Goal: Find specific page/section: Find specific page/section

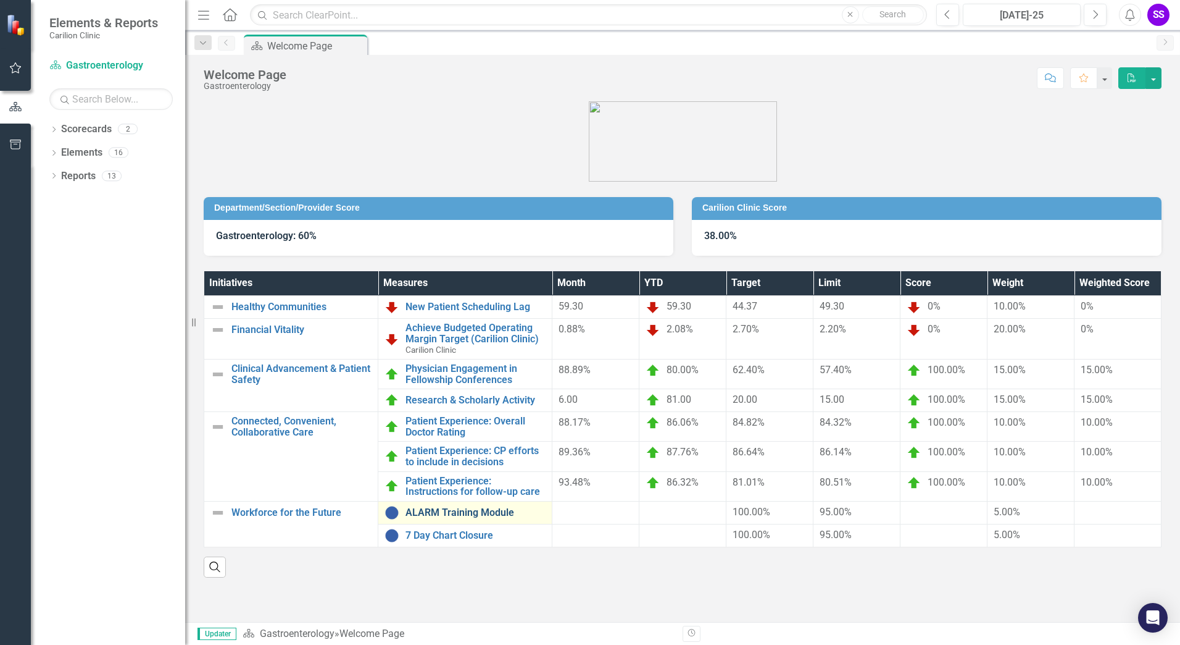
click at [438, 512] on link "ALARM Training Module" at bounding box center [476, 512] width 140 height 11
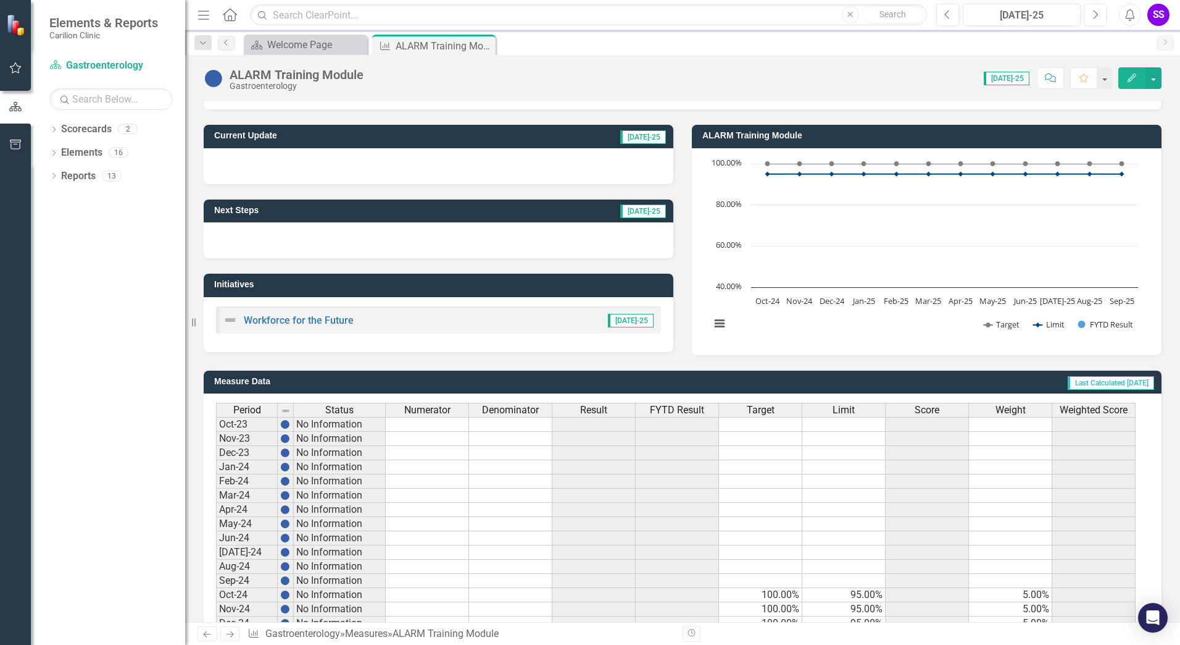
scroll to position [218, 0]
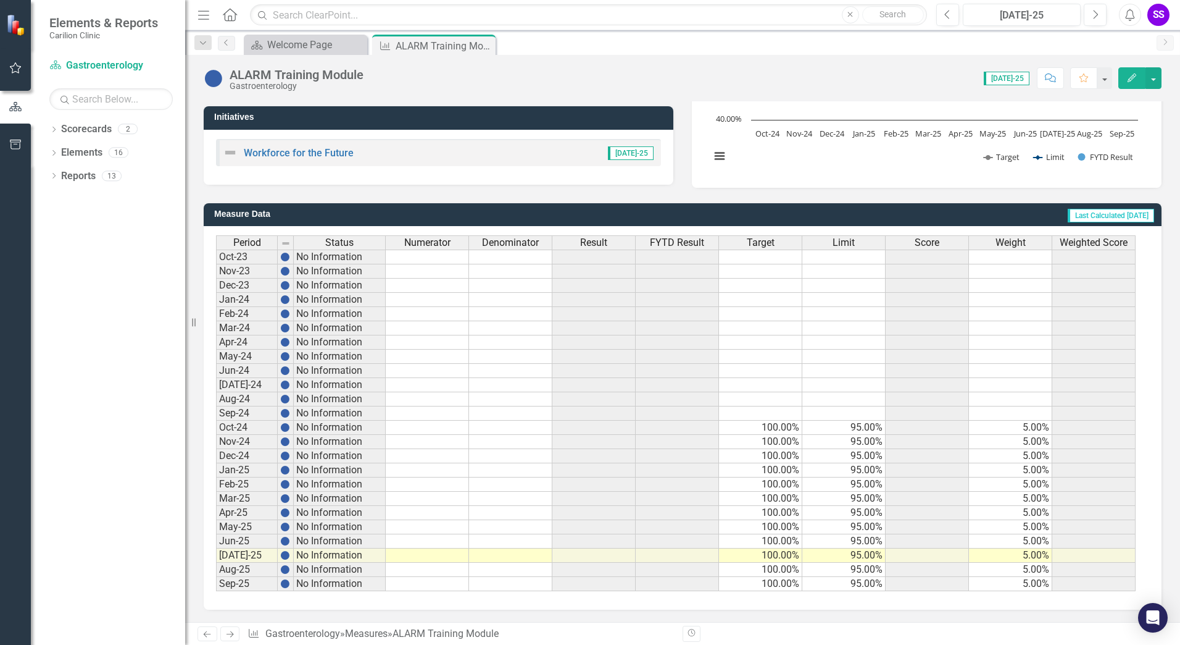
click at [233, 15] on icon "Home" at bounding box center [230, 14] width 16 height 13
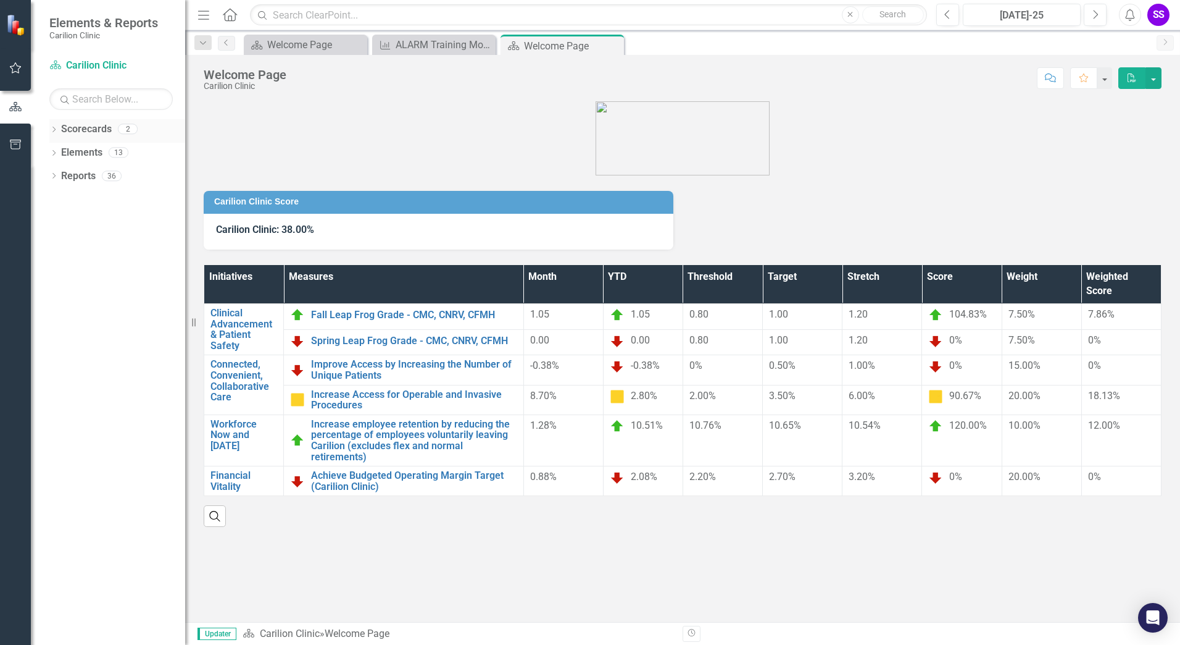
click at [90, 130] on link "Scorecards" at bounding box center [86, 129] width 51 height 14
click at [53, 128] on icon "Dropdown" at bounding box center [53, 130] width 9 height 7
click at [99, 176] on link "Gastroenterology" at bounding box center [126, 176] width 117 height 14
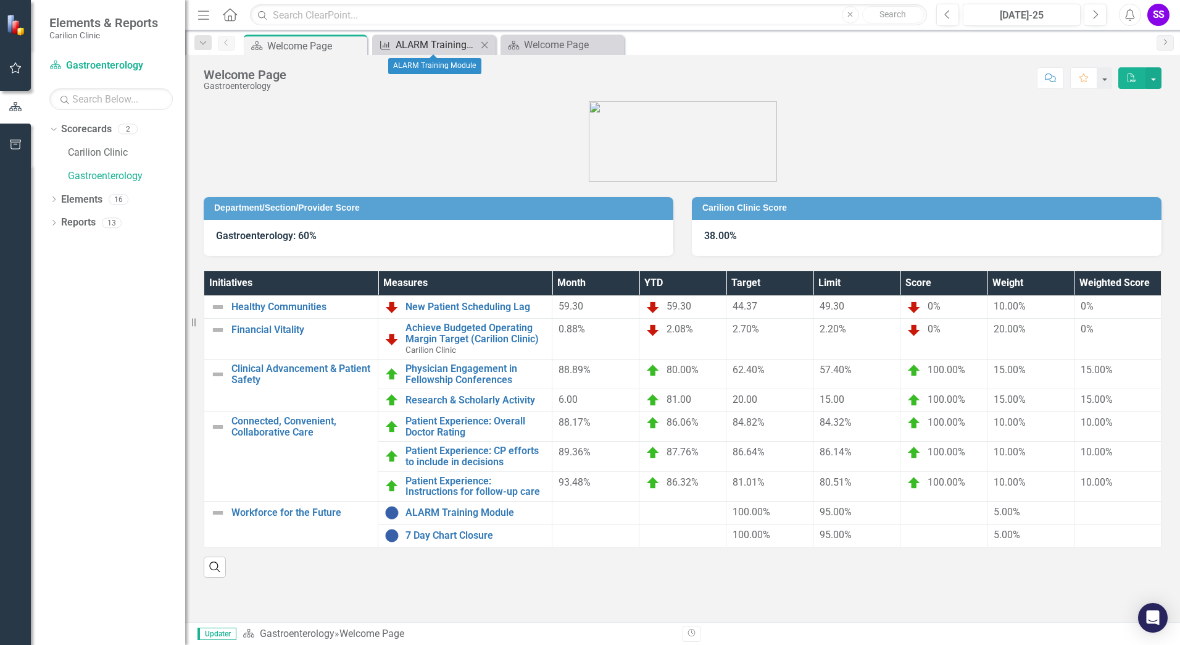
click at [464, 43] on div "ALARM Training Module" at bounding box center [436, 44] width 81 height 15
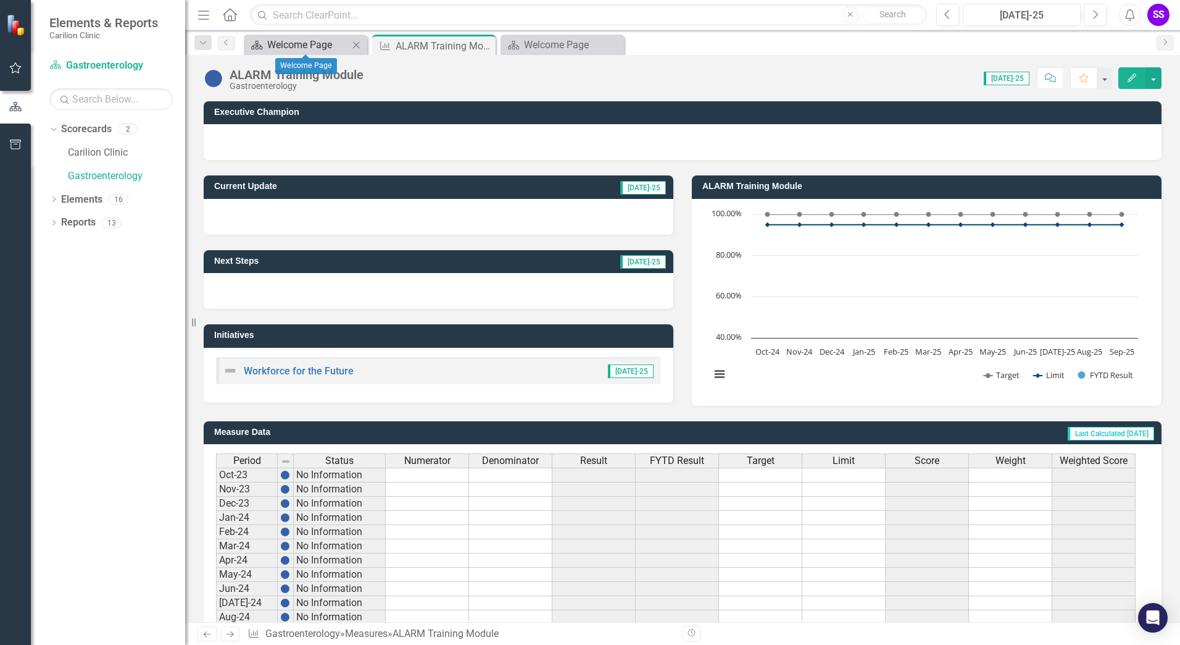
click at [310, 43] on div "Welcome Page" at bounding box center [307, 44] width 81 height 15
